Goal: Navigation & Orientation: Understand site structure

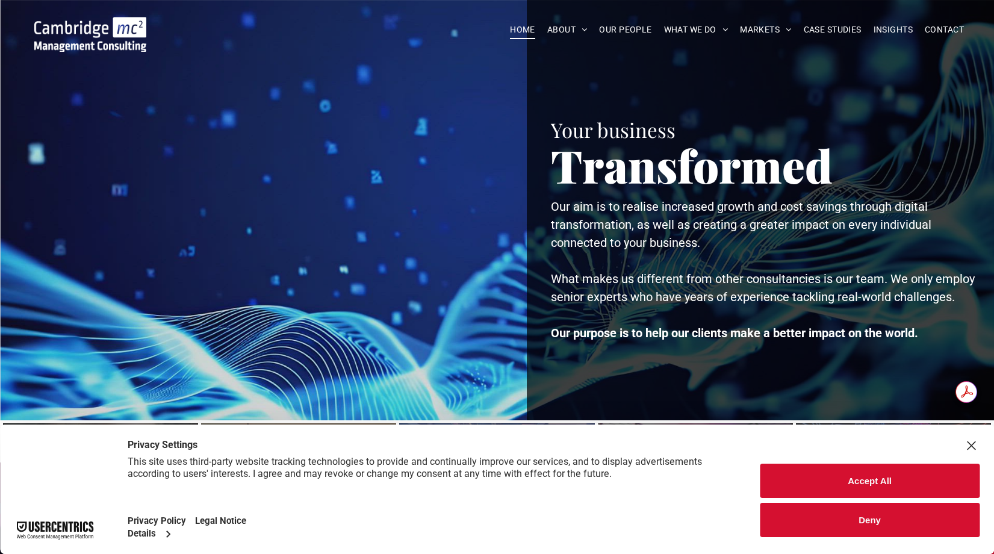
click at [883, 479] on button "Accept All" at bounding box center [870, 481] width 220 height 34
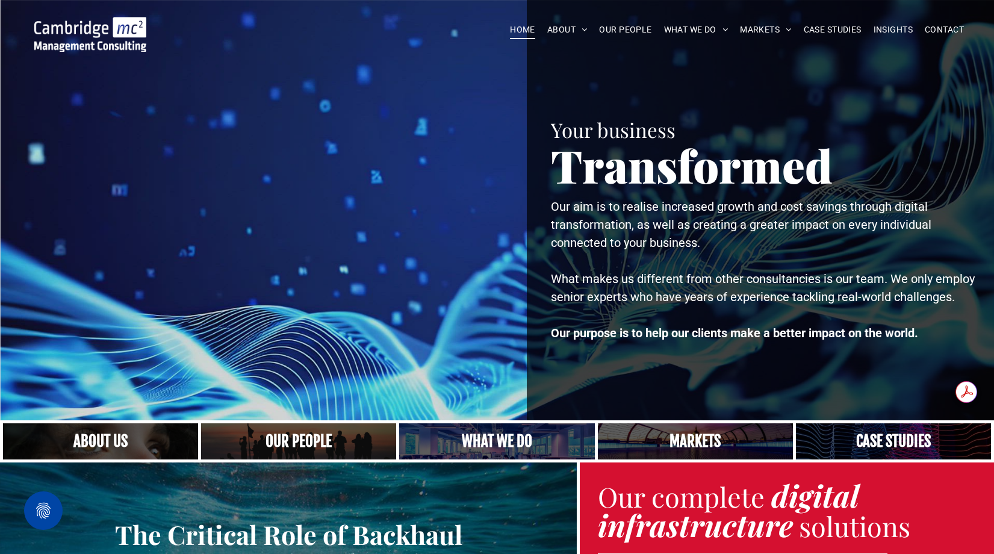
click at [776, 78] on link "GO-TO-MARKET SERVICES" at bounding box center [822, 79] width 154 height 31
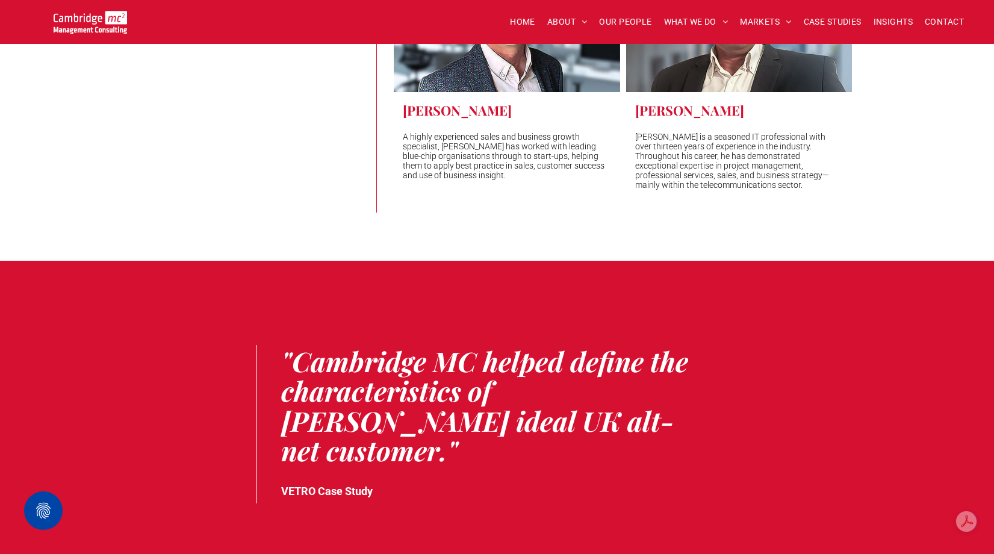
scroll to position [2693, 0]
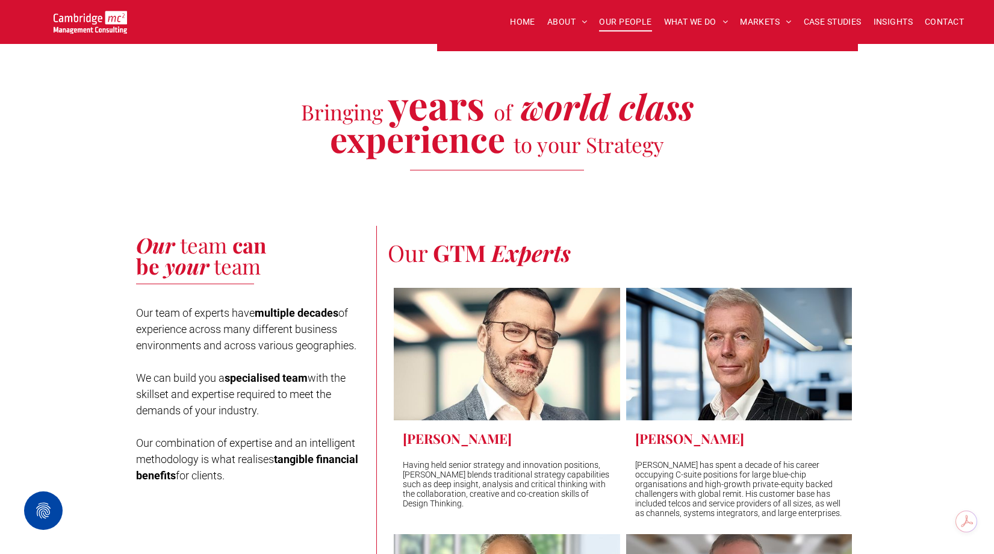
click at [629, 25] on span "OUR PEOPLE" at bounding box center [625, 22] width 52 height 19
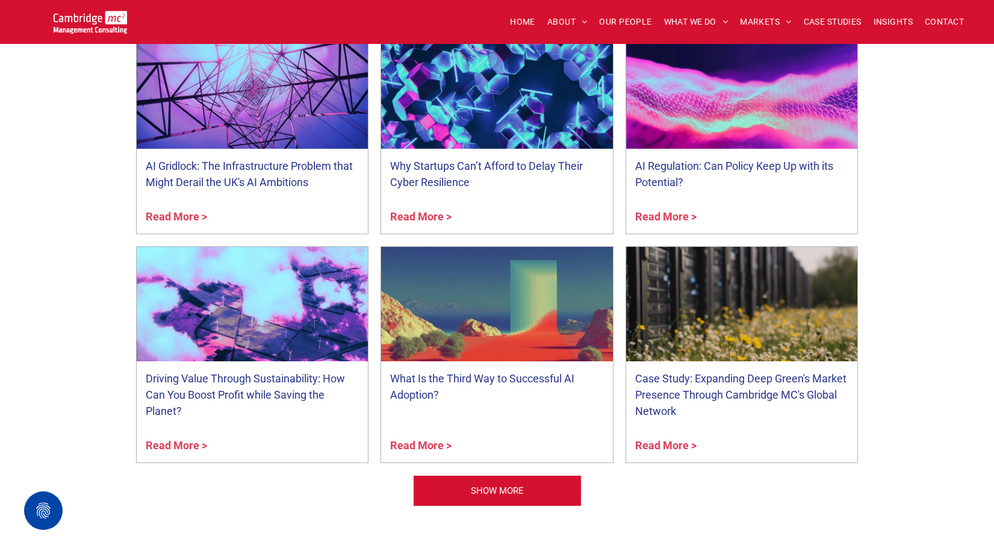
scroll to position [5138, 0]
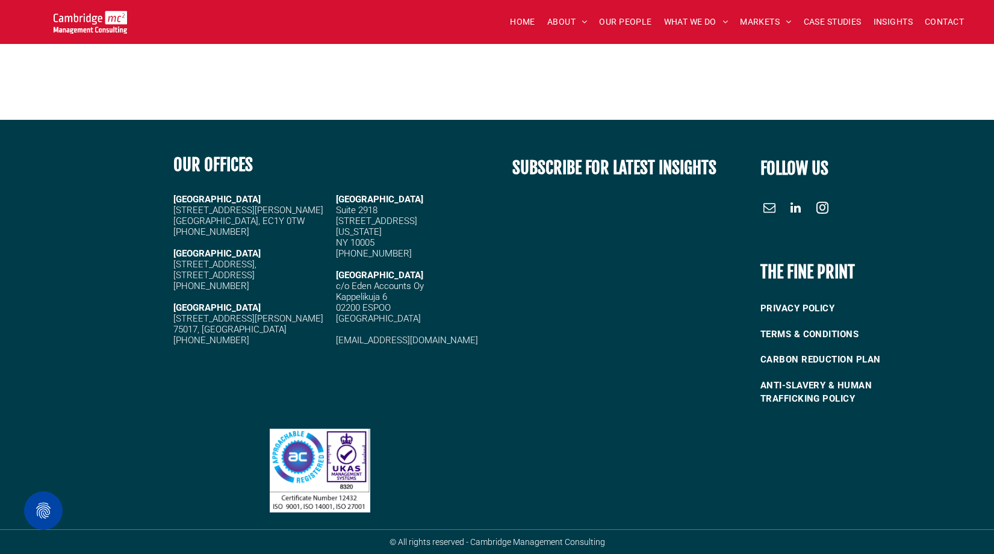
drag, startPoint x: 537, startPoint y: 293, endPoint x: 693, endPoint y: 5, distance: 327.1
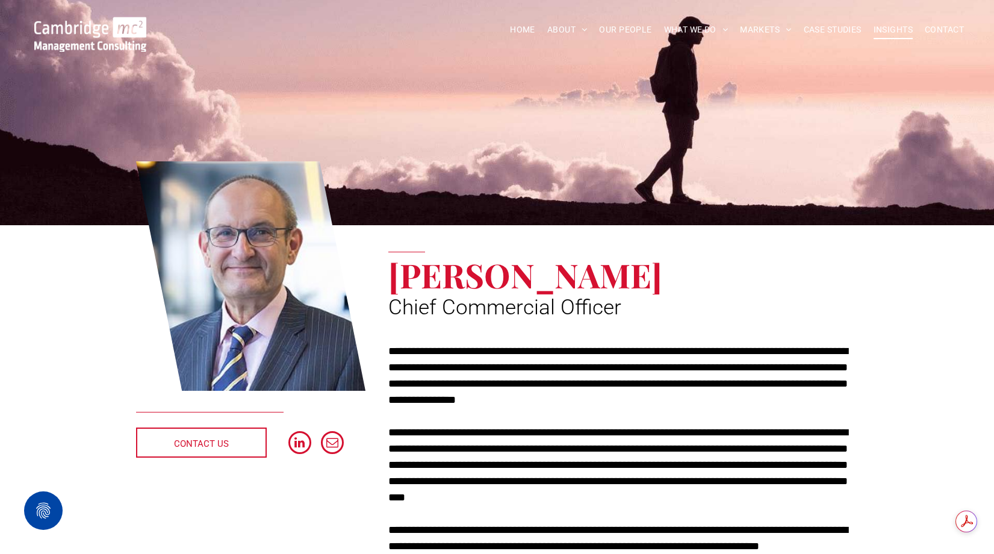
click at [895, 27] on span "INSIGHTS" at bounding box center [893, 29] width 39 height 19
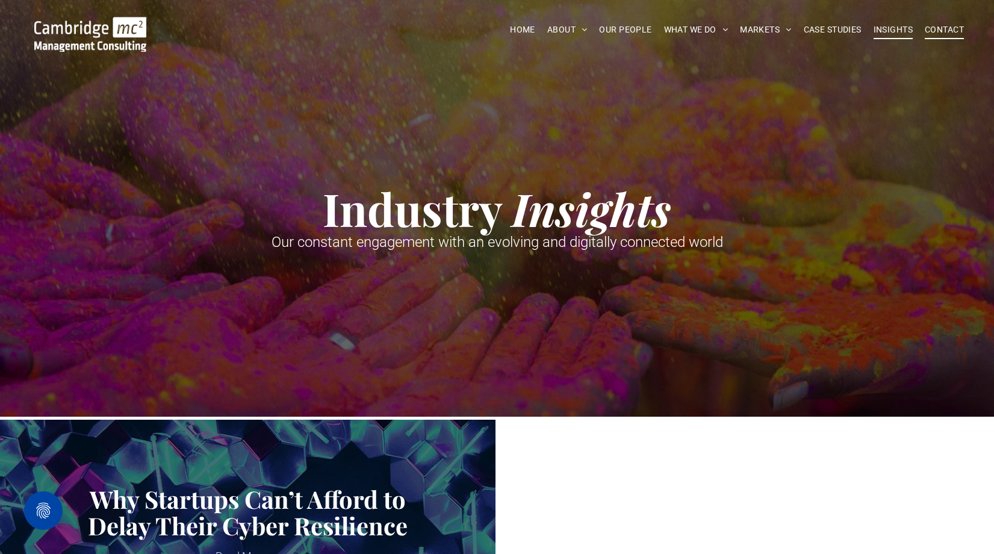
click at [950, 28] on span "CONTACT" at bounding box center [944, 29] width 39 height 19
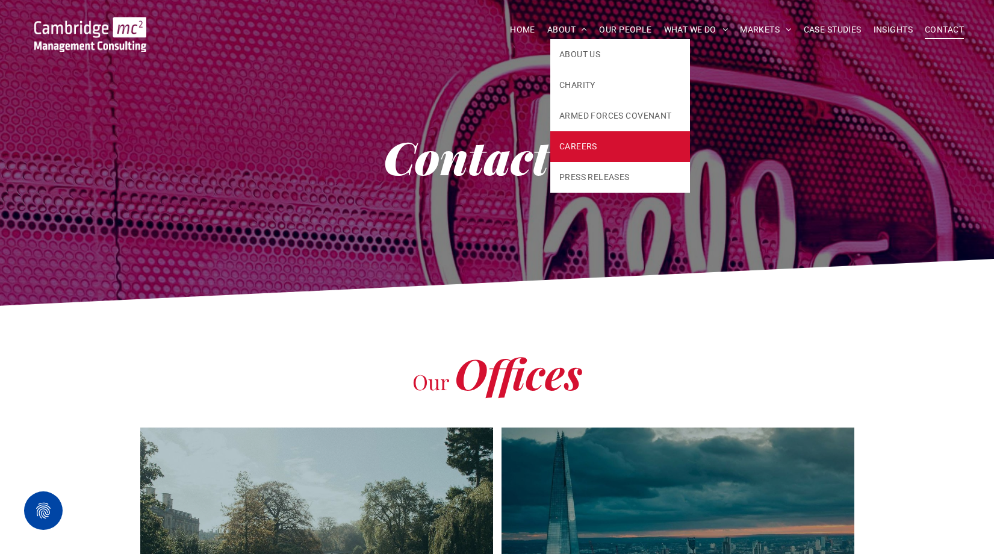
click at [573, 143] on span "CAREERS" at bounding box center [578, 146] width 38 height 13
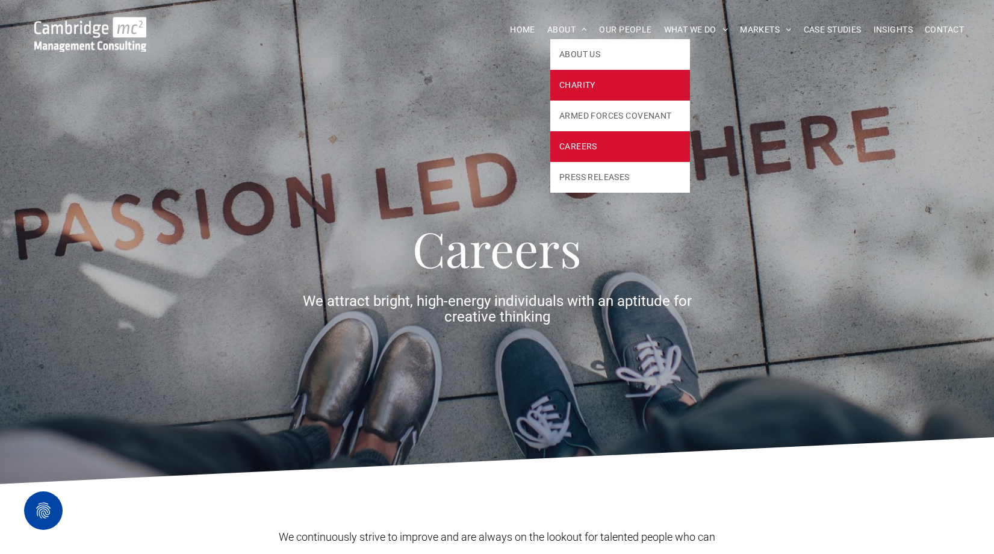
click at [570, 93] on link "CHARITY" at bounding box center [620, 85] width 140 height 31
